Goal: Task Accomplishment & Management: Manage account settings

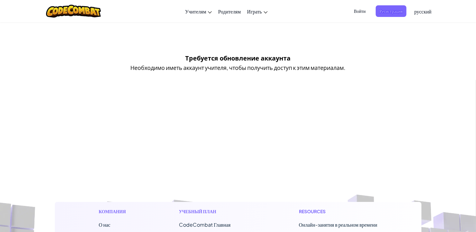
click at [361, 11] on span "Войти" at bounding box center [359, 11] width 19 height 12
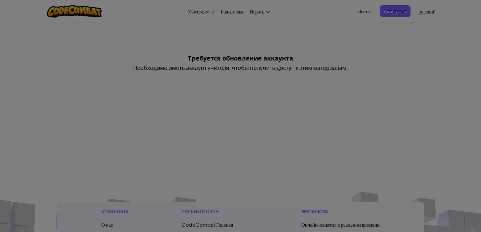
type input "[EMAIL_ADDRESS][DOMAIN_NAME]"
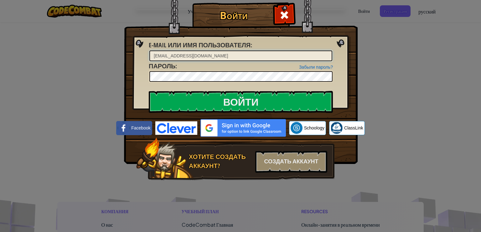
drag, startPoint x: 240, startPoint y: 51, endPoint x: 144, endPoint y: 53, distance: 95.6
click at [144, 53] on div "Войти Неизвестная ошибка. E-mail или имя пользователя : [EMAIL_ADDRESS][DOMAIN_…" at bounding box center [240, 100] width 209 height 182
click at [388, 67] on div "Войти Неизвестная ошибка. E-mail или имя пользователя : Забыли пароль? Пароль :…" at bounding box center [240, 116] width 481 height 232
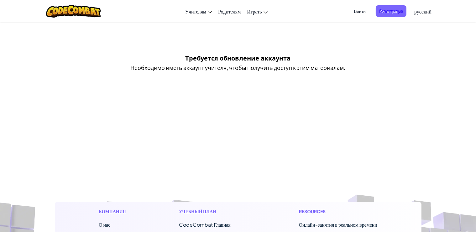
click at [355, 11] on span "Войти" at bounding box center [359, 11] width 19 height 12
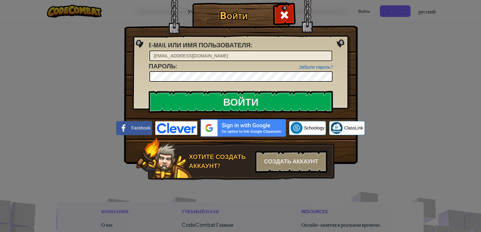
drag, startPoint x: 382, startPoint y: 97, endPoint x: 379, endPoint y: 92, distance: 5.6
click at [382, 97] on div "Войти Неизвестная ошибка. E-mail или имя пользователя : [EMAIL_ADDRESS][DOMAIN_…" at bounding box center [240, 116] width 481 height 232
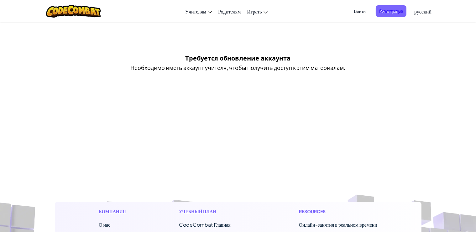
click at [354, 12] on span "Войти" at bounding box center [359, 11] width 19 height 12
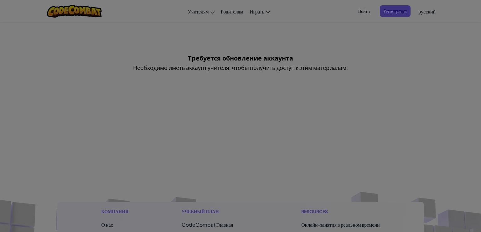
type input "[EMAIL_ADDRESS][DOMAIN_NAME]"
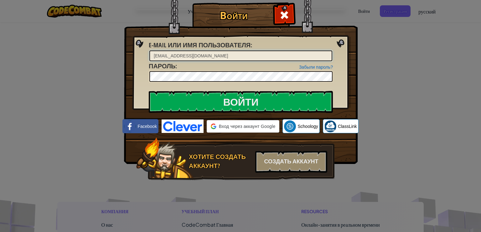
drag, startPoint x: 198, startPoint y: 56, endPoint x: 146, endPoint y: 56, distance: 52.0
click at [146, 56] on div "Войти Неизвестная ошибка. E-mail или имя пользователя : [EMAIL_ADDRESS][DOMAIN_…" at bounding box center [240, 100] width 209 height 182
click at [146, 57] on img at bounding box center [241, 73] width 234 height 182
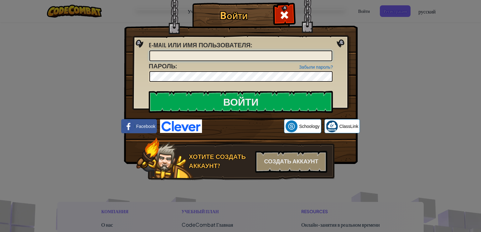
click at [207, 56] on input "E-mail или имя пользователя :" at bounding box center [241, 55] width 183 height 11
type input "[EMAIL_ADDRESS][DOMAIN_NAME]"
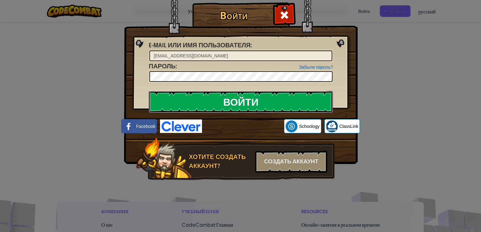
click at [234, 96] on input "Войти" at bounding box center [241, 102] width 184 height 22
